Goal: Information Seeking & Learning: Learn about a topic

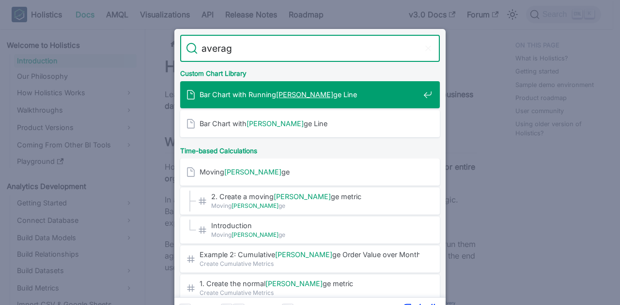
type input "average"
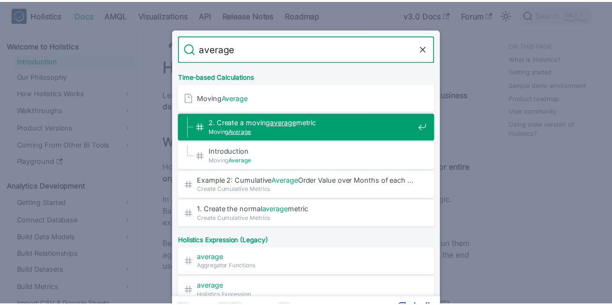
scroll to position [97, 0]
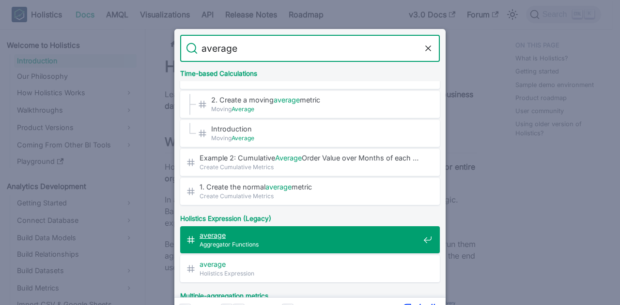
click at [303, 246] on span "Aggregator Functions" at bounding box center [309, 244] width 220 height 9
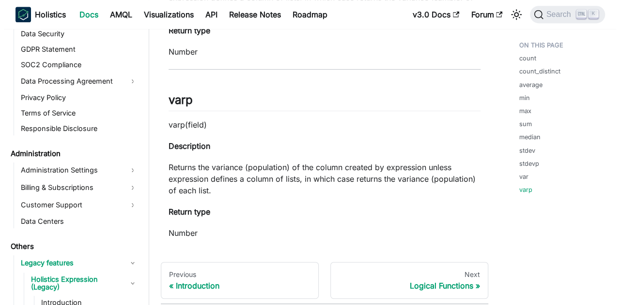
scroll to position [2164, 0]
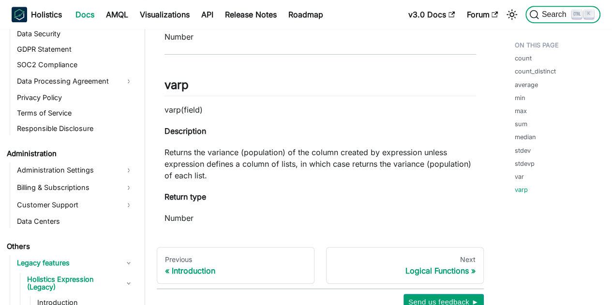
click at [552, 15] on span "Search" at bounding box center [555, 14] width 33 height 9
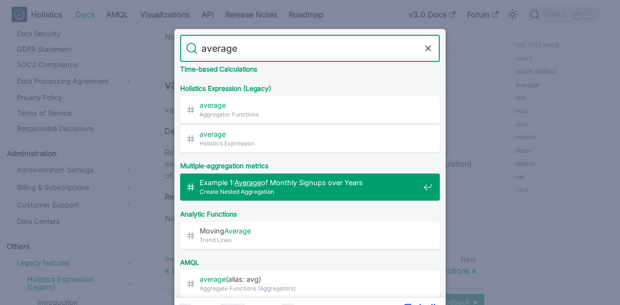
scroll to position [242, 0]
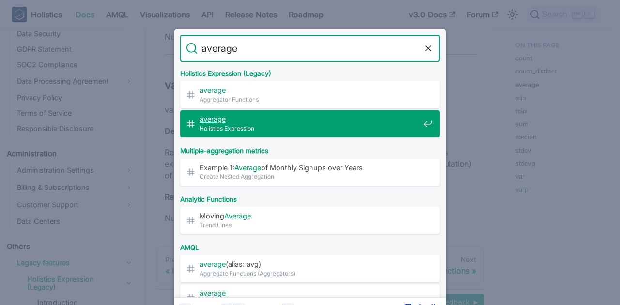
click at [298, 126] on span "Holistics Expression" at bounding box center [309, 128] width 220 height 9
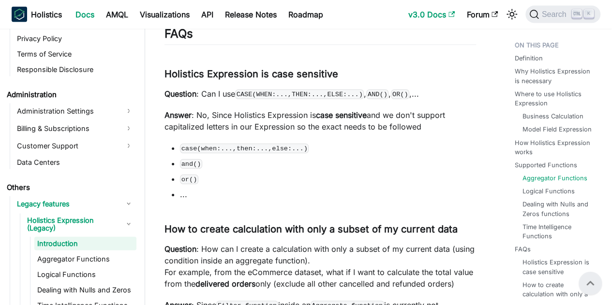
scroll to position [1115, 0]
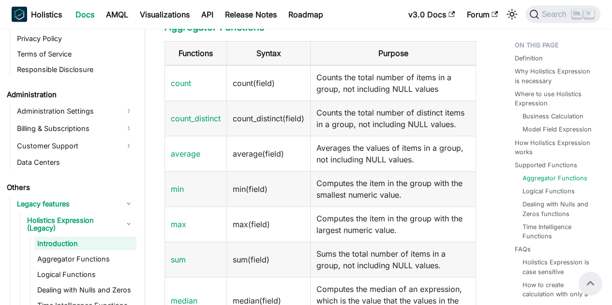
click at [296, 154] on td "average(field)" at bounding box center [269, 153] width 84 height 35
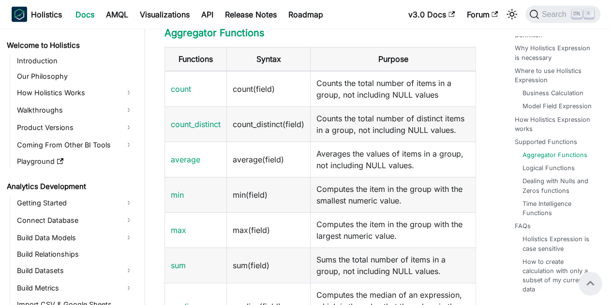
scroll to position [0, 0]
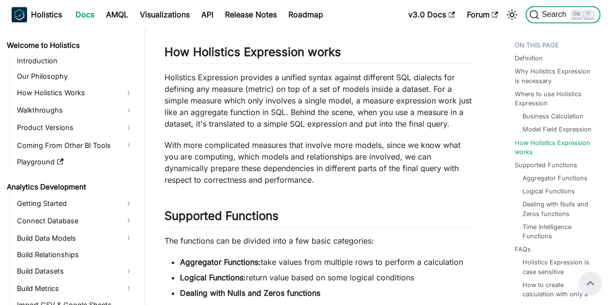
click at [546, 18] on span "Search" at bounding box center [555, 14] width 33 height 9
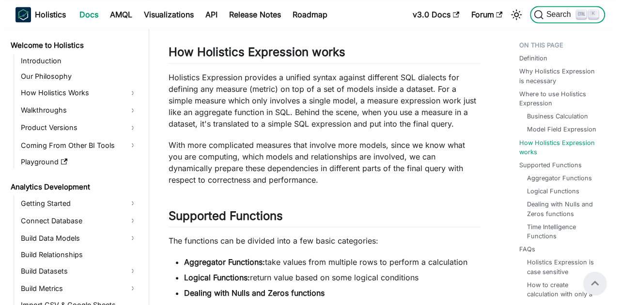
scroll to position [770, 0]
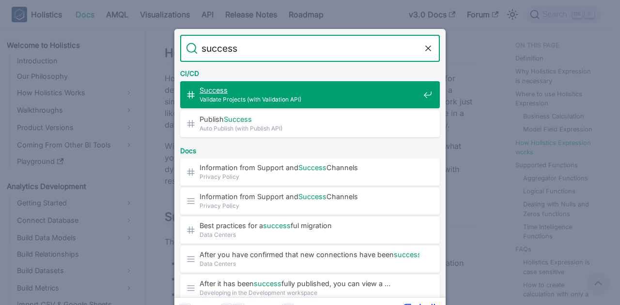
click at [209, 48] on input "success" at bounding box center [309, 48] width 225 height 27
paste input "average"
type input "average"
click at [209, 48] on input "average" at bounding box center [309, 48] width 225 height 27
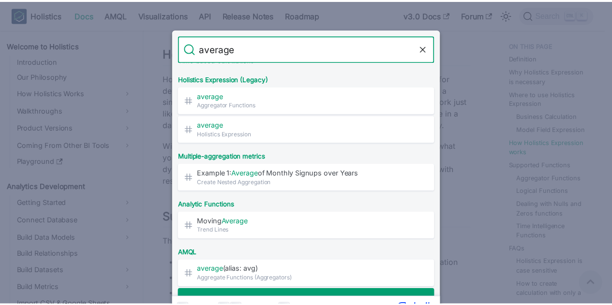
scroll to position [285, 0]
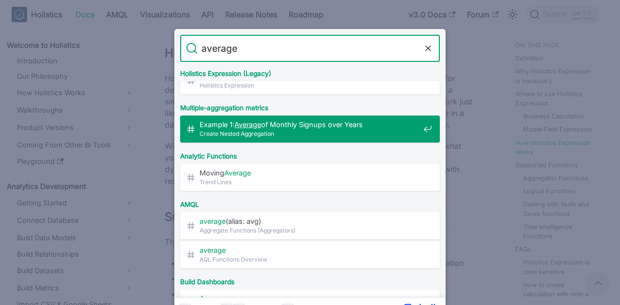
click at [298, 139] on div "Example 1: Average of Monthly Signups over Years​ Create Nested Aggregation" at bounding box center [313, 129] width 254 height 27
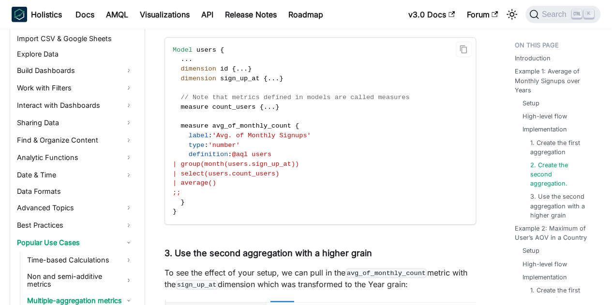
scroll to position [1463, 0]
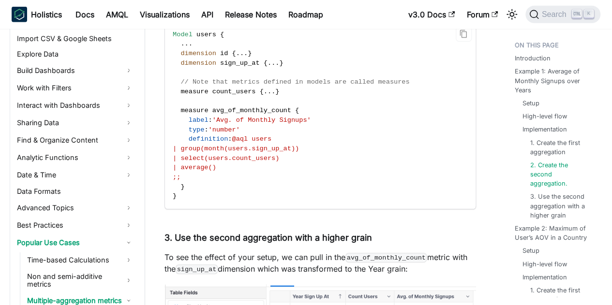
click at [253, 177] on code "Model users { . . . dimension id { . . . } dimension sign_up_at { . . . } // No…" at bounding box center [320, 115] width 311 height 187
drag, startPoint x: 238, startPoint y: 178, endPoint x: 248, endPoint y: 152, distance: 27.6
click at [248, 152] on code "Model users { . . . dimension id { . . . } dimension sign_up_at { . . . } // No…" at bounding box center [320, 115] width 311 height 187
copy code "users | group(month(users.sign_up_at)) | select(users.count_users) | average()"
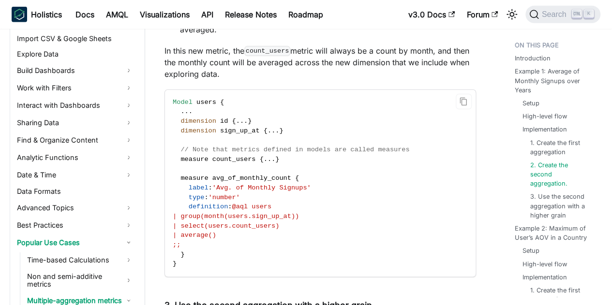
scroll to position [1466, 0]
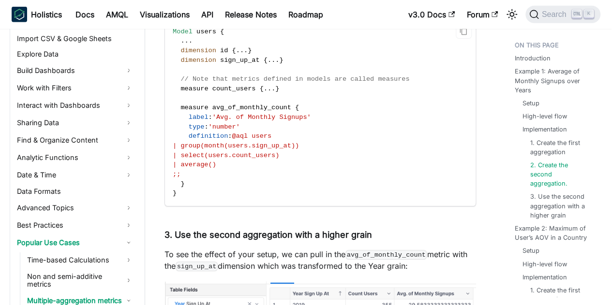
click at [266, 181] on code "Model users { . . . dimension id { . . . } dimension sign_up_at { . . . } // No…" at bounding box center [320, 112] width 311 height 187
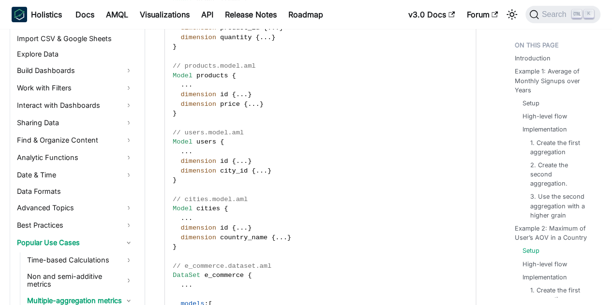
scroll to position [1998, 0]
